Goal: Task Accomplishment & Management: Manage account settings

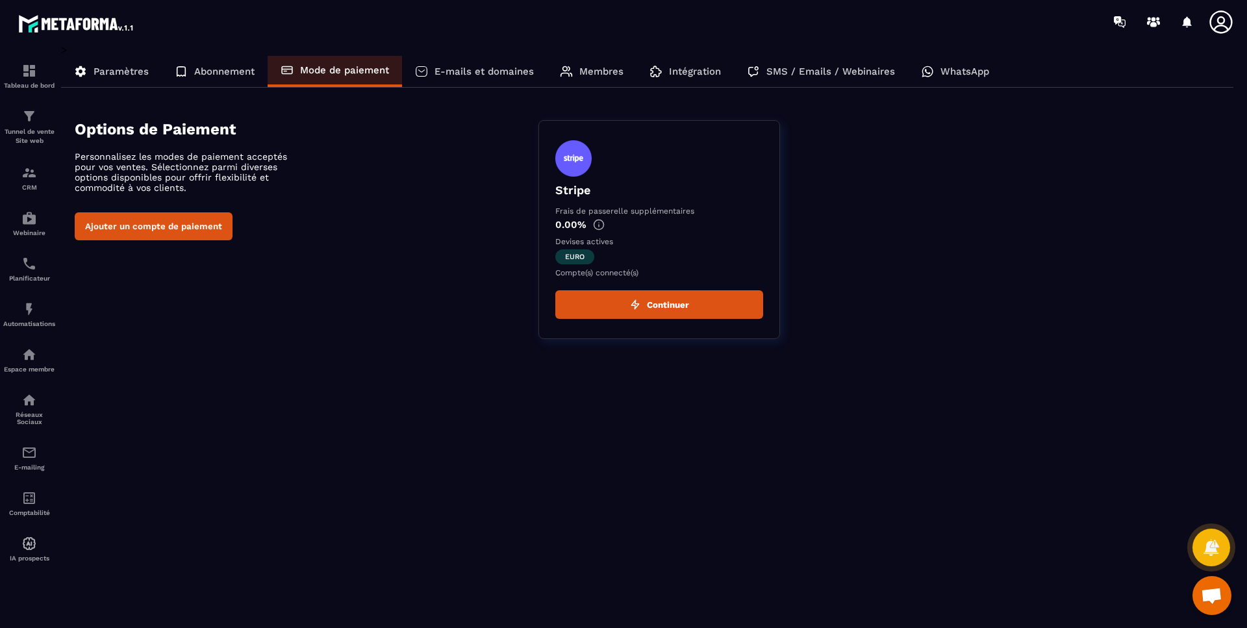
click at [236, 281] on div "Options de Paiement Personnalisez les modes de paiement acceptés pour vos vente…" at bounding box center [654, 229] width 1159 height 219
click at [459, 73] on p "E-mails et domaines" at bounding box center [484, 72] width 99 height 12
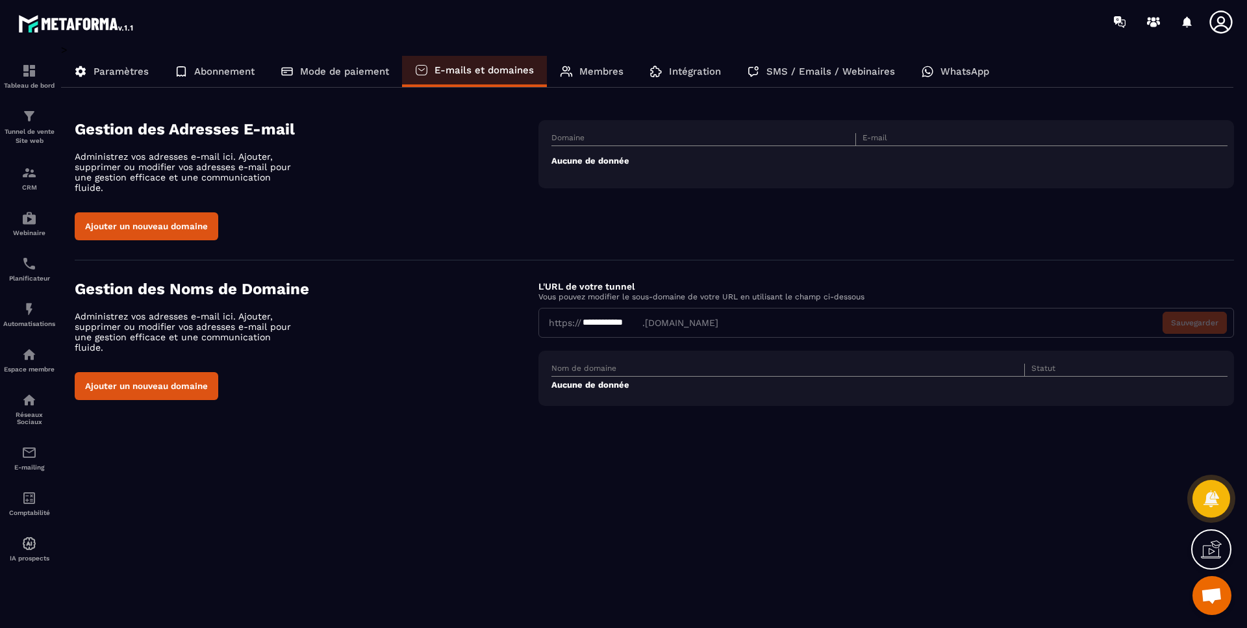
click at [120, 68] on p "Paramètres" at bounding box center [121, 72] width 55 height 12
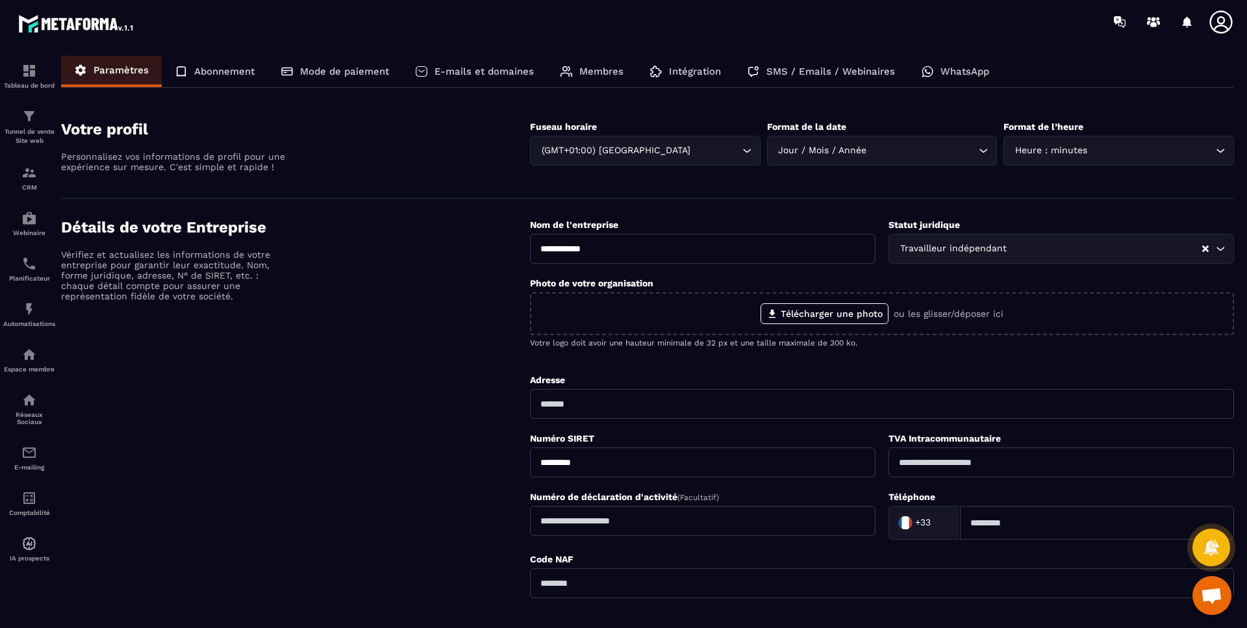
click at [244, 63] on div "Abonnement" at bounding box center [215, 71] width 106 height 31
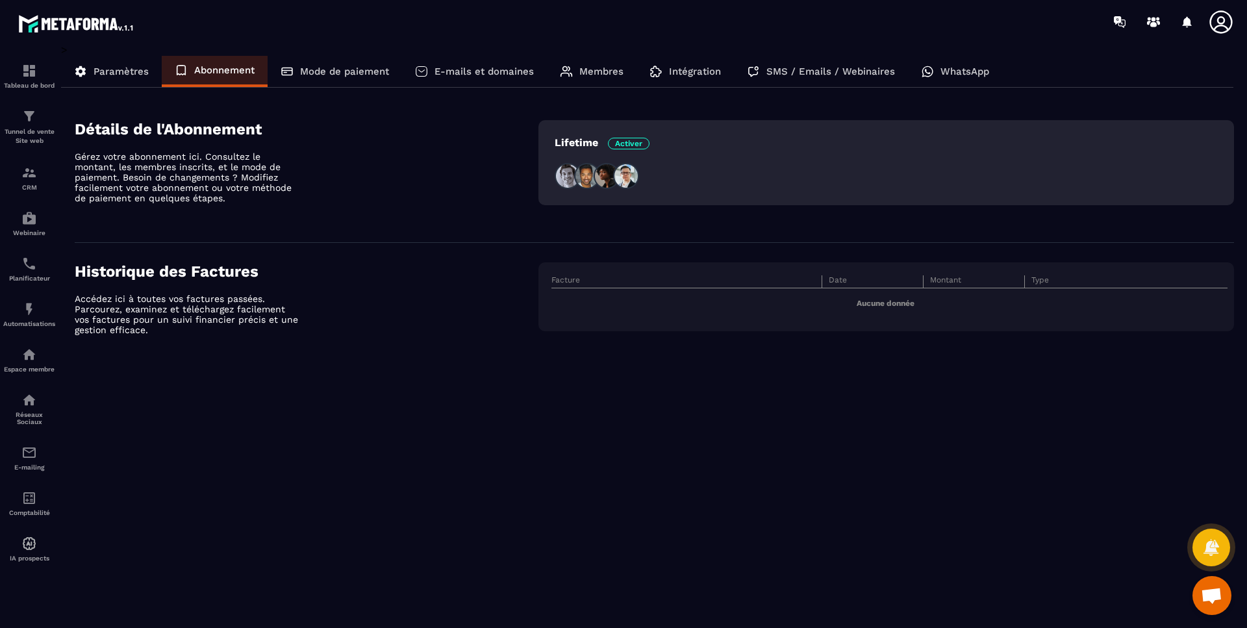
click at [331, 68] on p "Mode de paiement" at bounding box center [344, 72] width 89 height 12
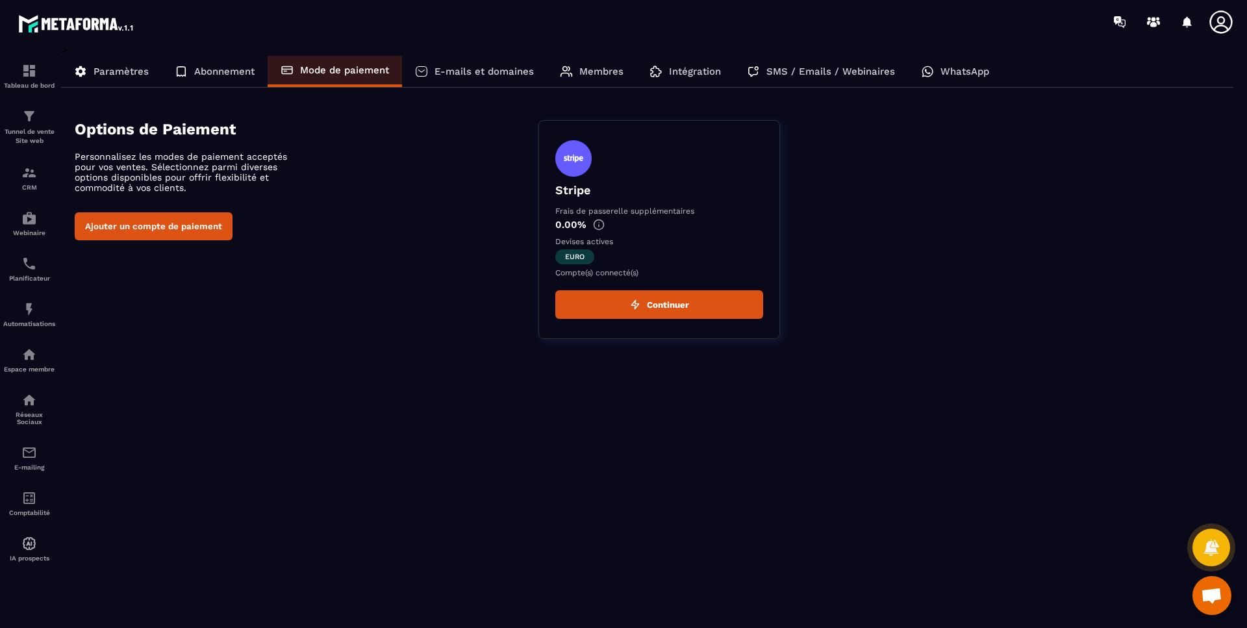
click at [147, 228] on button "Ajouter un compte de paiement" at bounding box center [154, 226] width 158 height 28
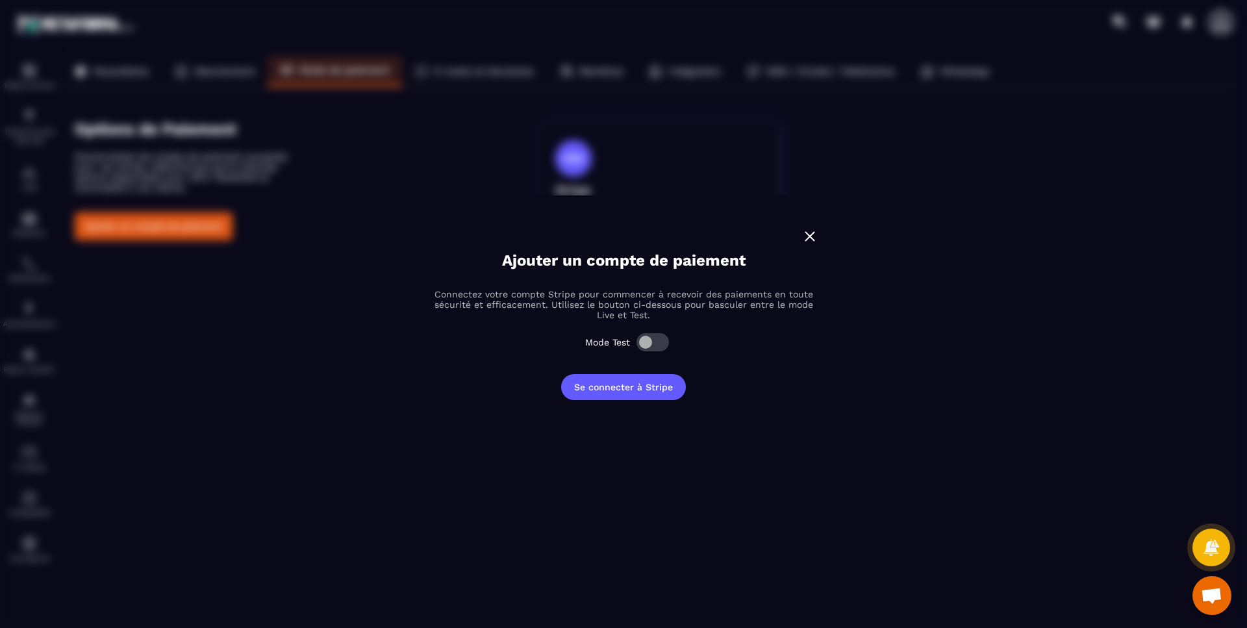
click at [809, 246] on div "Ajouter un compte de paiement Connectez votre compte Stripe pour commencer à re…" at bounding box center [624, 314] width 416 height 172
click at [810, 242] on img "Modal window" at bounding box center [809, 236] width 17 height 17
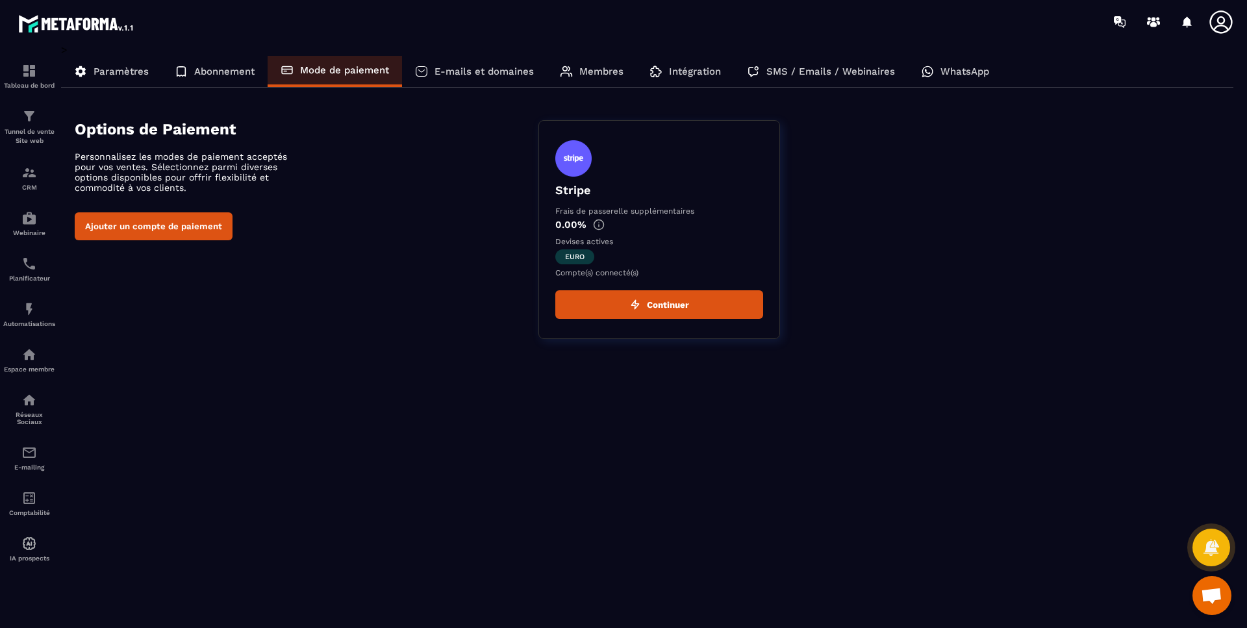
click at [671, 303] on button "Continuer" at bounding box center [659, 304] width 208 height 29
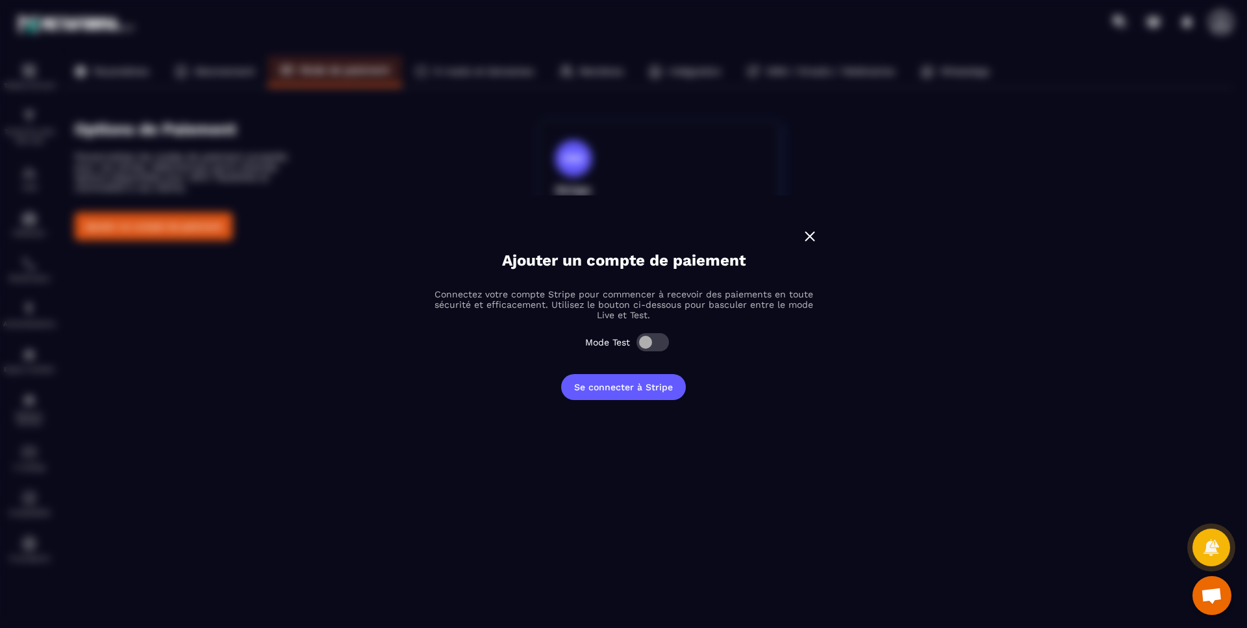
click at [813, 241] on img "Modal window" at bounding box center [809, 236] width 17 height 17
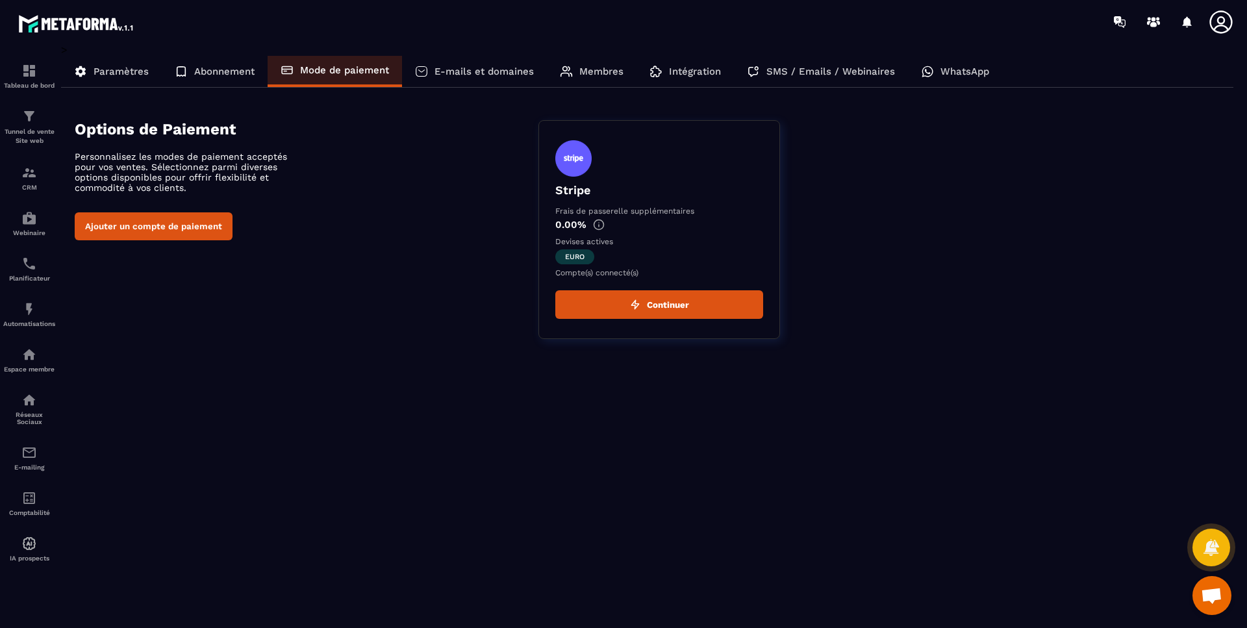
click at [190, 232] on button "Ajouter un compte de paiement" at bounding box center [154, 226] width 158 height 28
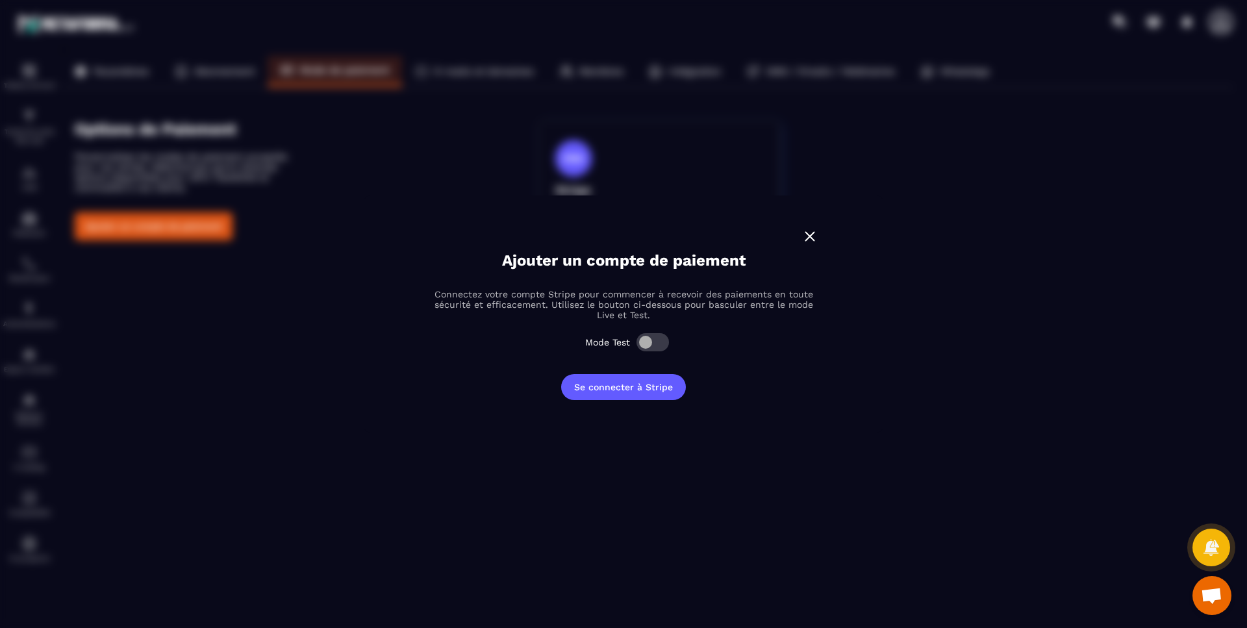
click at [664, 341] on span "Modal window" at bounding box center [652, 342] width 32 height 18
click at [664, 384] on button "Se connecter à Stripe" at bounding box center [623, 387] width 125 height 26
